Goal: Use online tool/utility: Utilize a website feature to perform a specific function

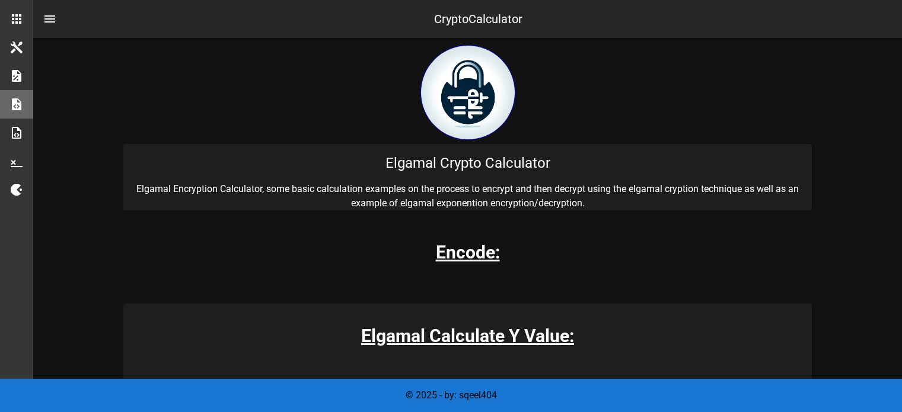
scroll to position [243, 0]
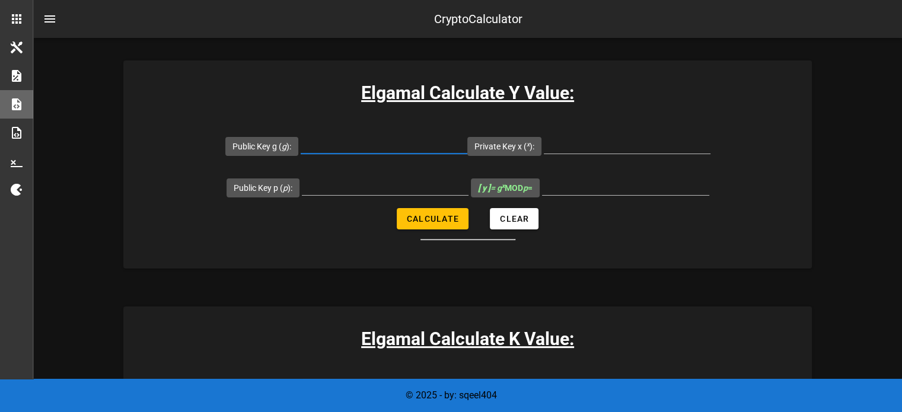
click at [344, 143] on input "Public Key g ( g ):" at bounding box center [384, 144] width 167 height 19
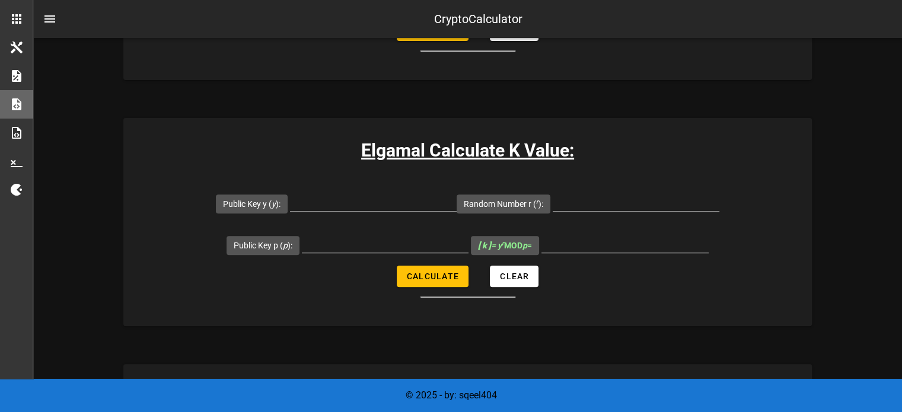
scroll to position [432, 0]
click at [387, 152] on h3 "Elgamal Calculate K Value:" at bounding box center [467, 150] width 689 height 27
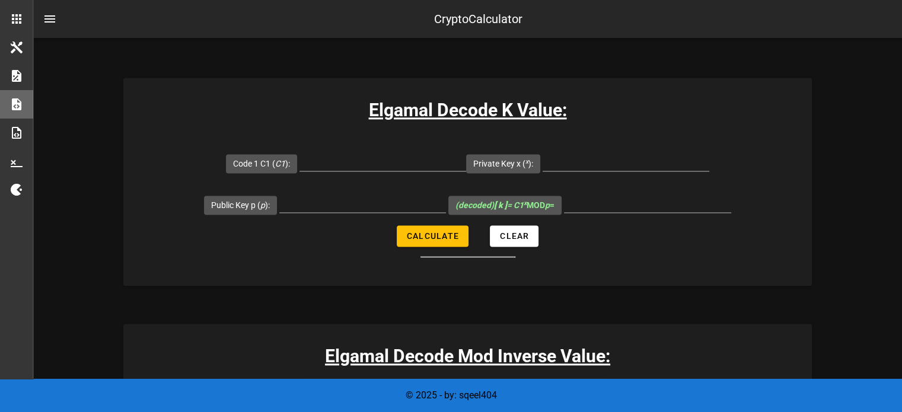
scroll to position [1630, 0]
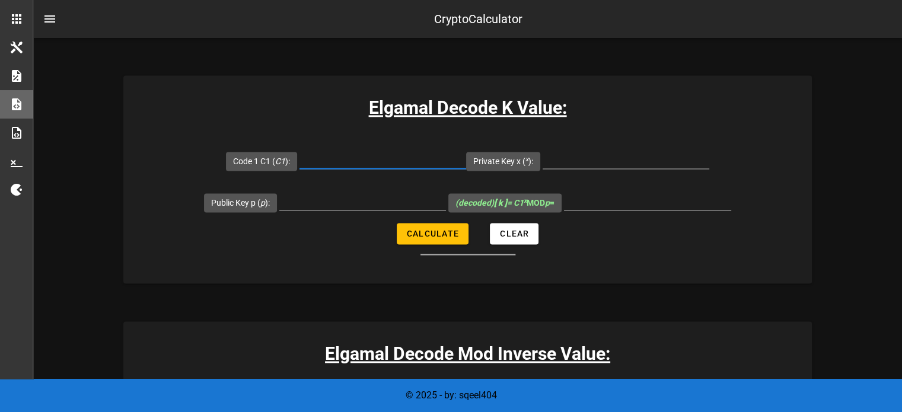
click at [414, 163] on input "Code 1 C1 ( C1 ):" at bounding box center [383, 159] width 167 height 19
type input "23447"
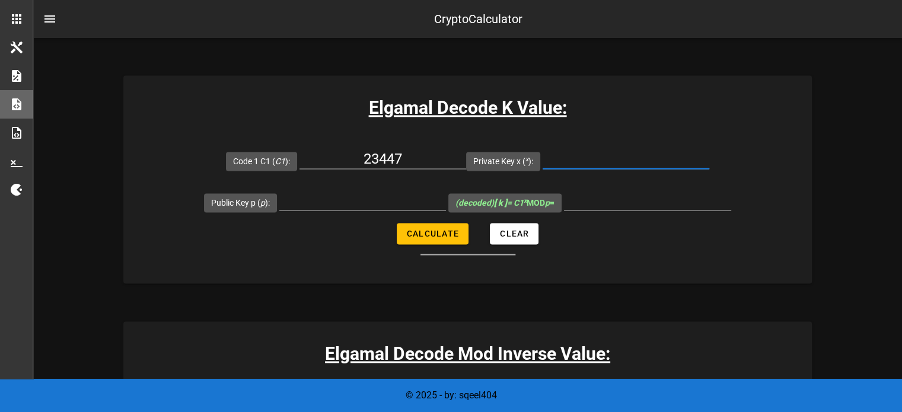
click at [619, 151] on input "Private Key x ( x ):" at bounding box center [626, 159] width 167 height 19
type input "22664"
click at [375, 192] on input "Public Key p ( p ):" at bounding box center [362, 200] width 167 height 19
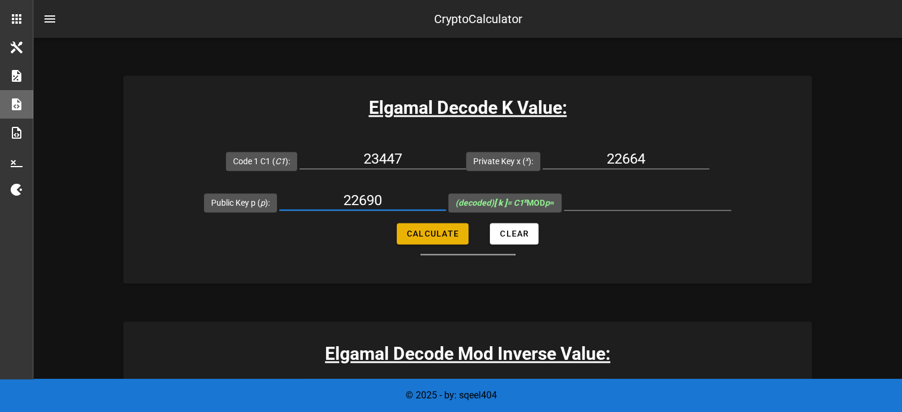
type input "22690"
click at [427, 240] on button "Calculate" at bounding box center [433, 233] width 72 height 21
type input "7041"
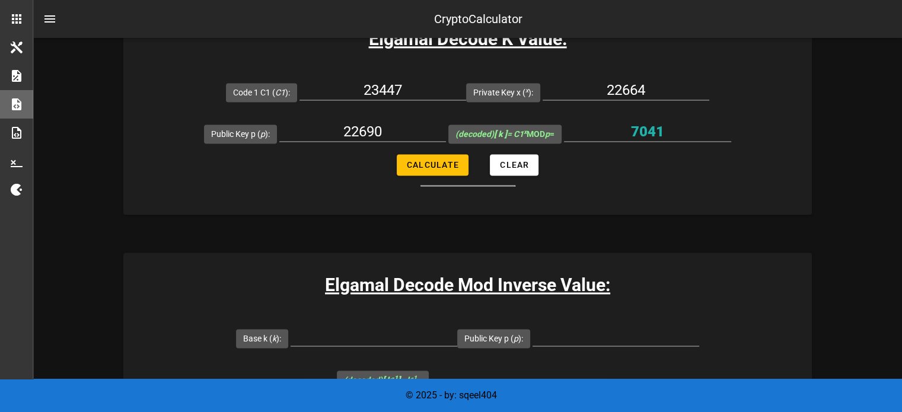
scroll to position [1699, 0]
drag, startPoint x: 634, startPoint y: 133, endPoint x: 680, endPoint y: 132, distance: 46.3
click at [680, 132] on input "7041" at bounding box center [647, 131] width 167 height 19
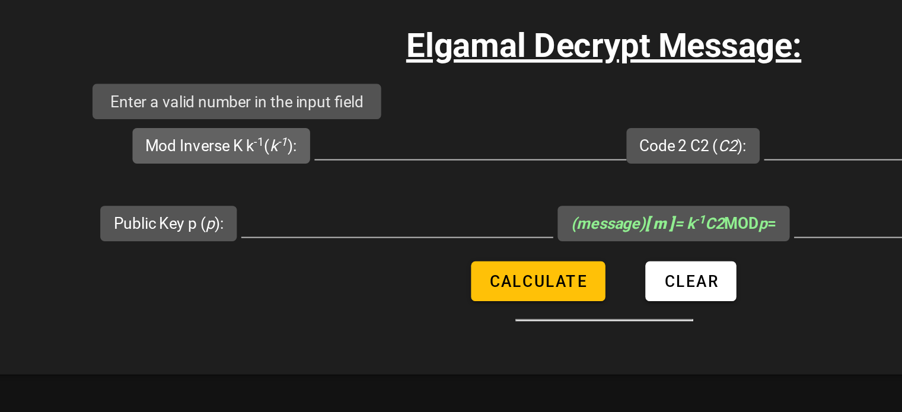
scroll to position [2145, 0]
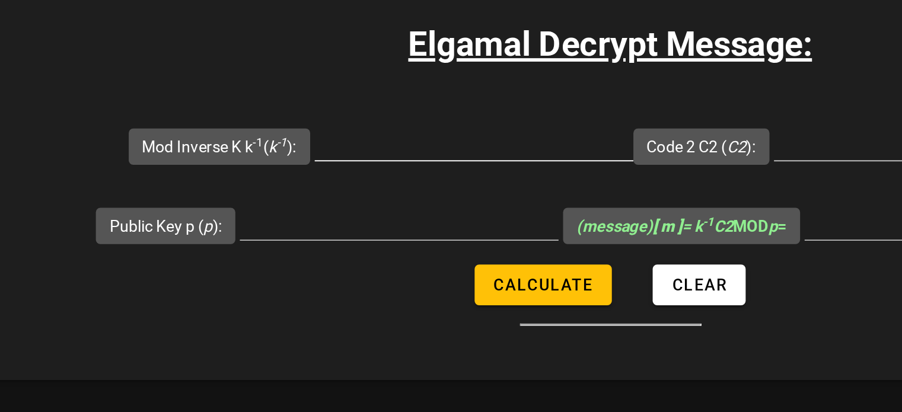
click at [350, 139] on input "Mod Inverse [PERSON_NAME] -1 ( k -1 ):" at bounding box center [396, 136] width 167 height 19
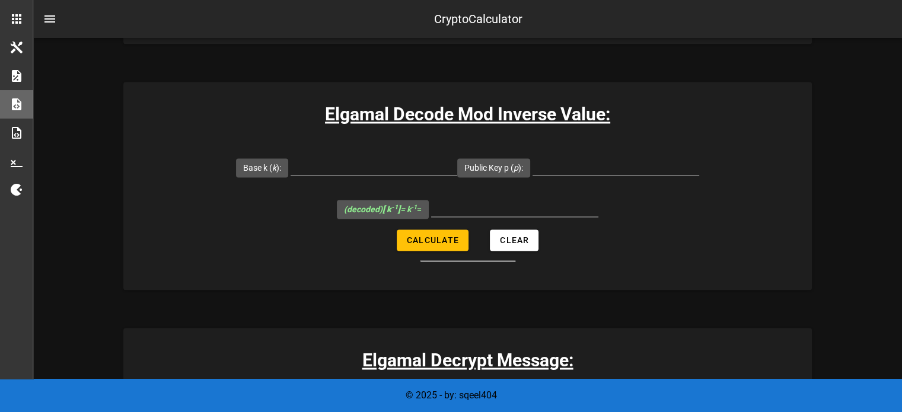
scroll to position [1869, 0]
click at [381, 160] on input "Base k ( k ):" at bounding box center [374, 166] width 167 height 19
paste input "7041"
type input "7041"
click at [559, 168] on input "Public Key p ( p ):" at bounding box center [616, 166] width 167 height 19
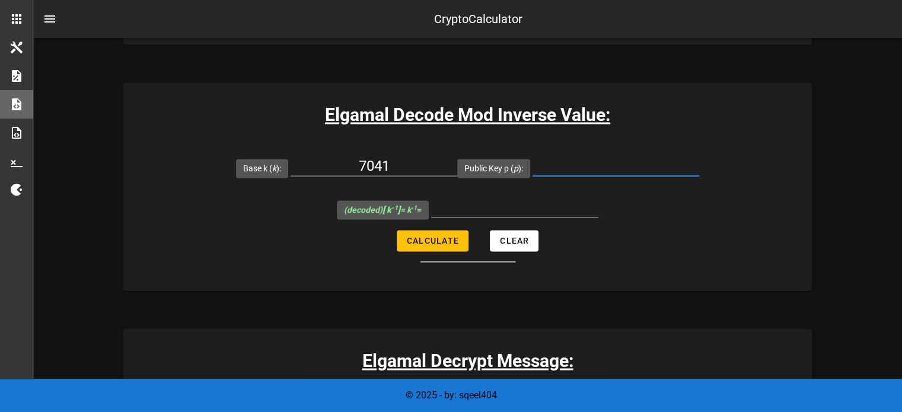
paste input "22690"
type input "22690"
click at [449, 238] on span "Calculate" at bounding box center [432, 240] width 53 height 9
type input "5401"
click at [523, 208] on input "5401" at bounding box center [514, 207] width 167 height 19
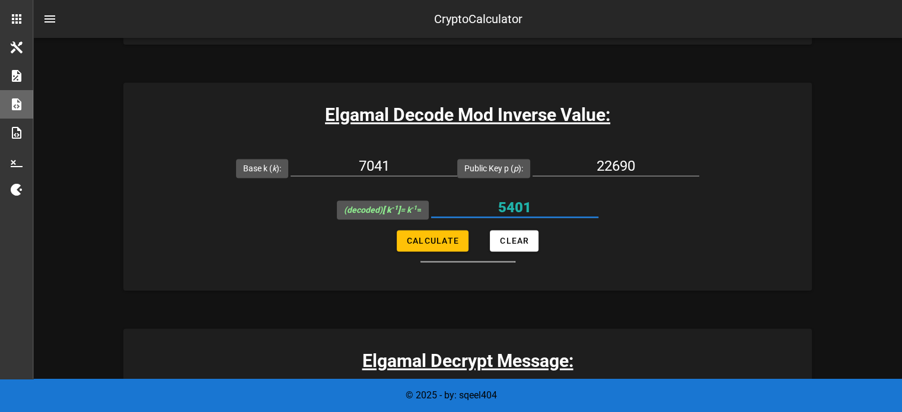
click at [523, 208] on input "5401" at bounding box center [514, 207] width 167 height 19
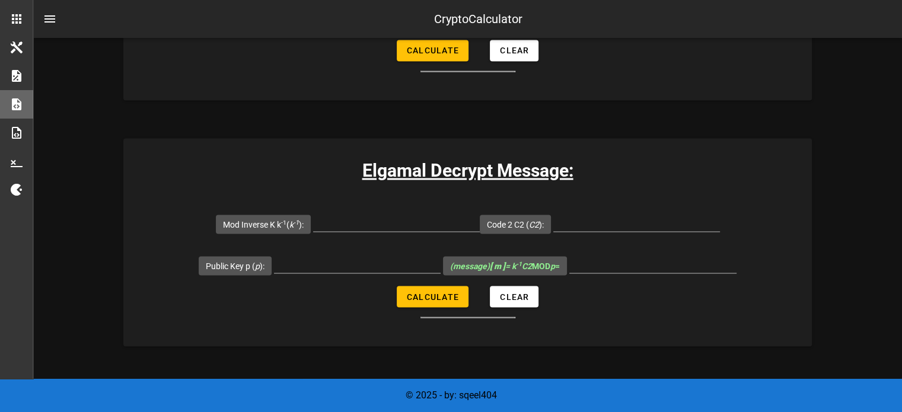
scroll to position [2063, 0]
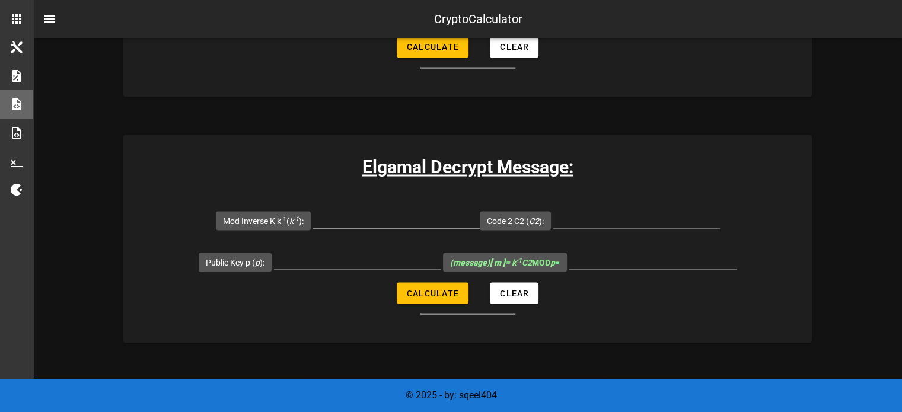
click at [386, 218] on input "Mod Inverse [PERSON_NAME] -1 ( k -1 ):" at bounding box center [396, 218] width 167 height 19
paste input "5401"
type input "5401"
click at [595, 215] on input "Code 2 C2 ( C2 ):" at bounding box center [637, 218] width 167 height 19
paste input "8372"
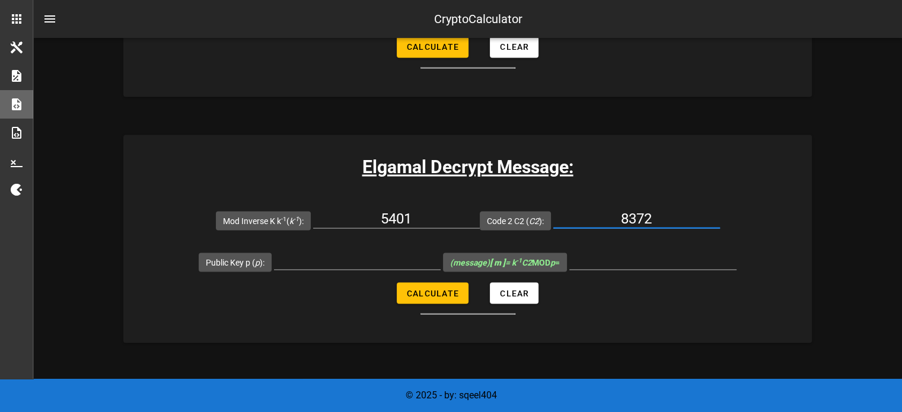
type input "8372"
click at [360, 258] on input "Public Key p ( p ):" at bounding box center [357, 259] width 167 height 19
paste input "22690"
type input "22690"
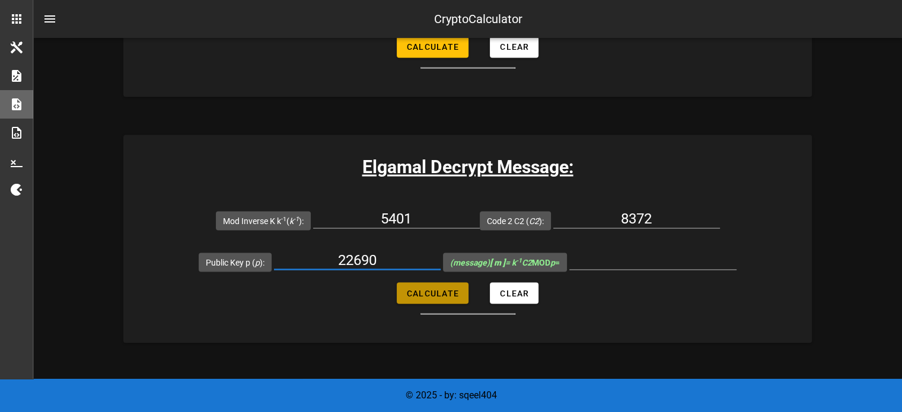
click at [444, 298] on button "Calculate" at bounding box center [433, 292] width 72 height 21
type input "18692"
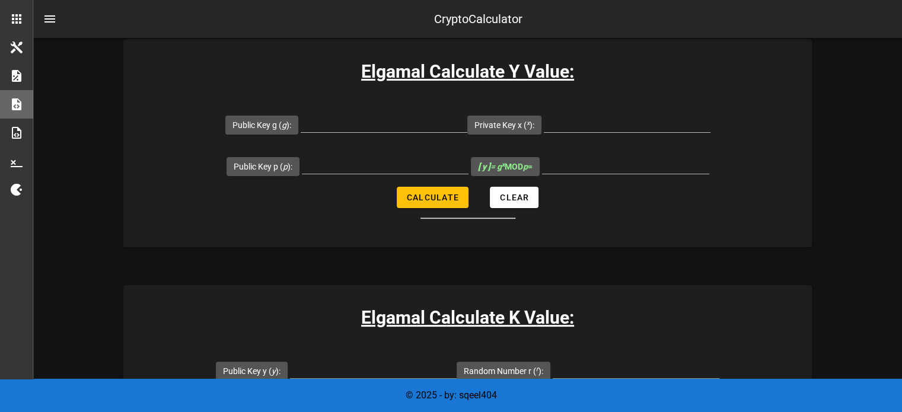
scroll to position [265, 0]
